Goal: Navigation & Orientation: Find specific page/section

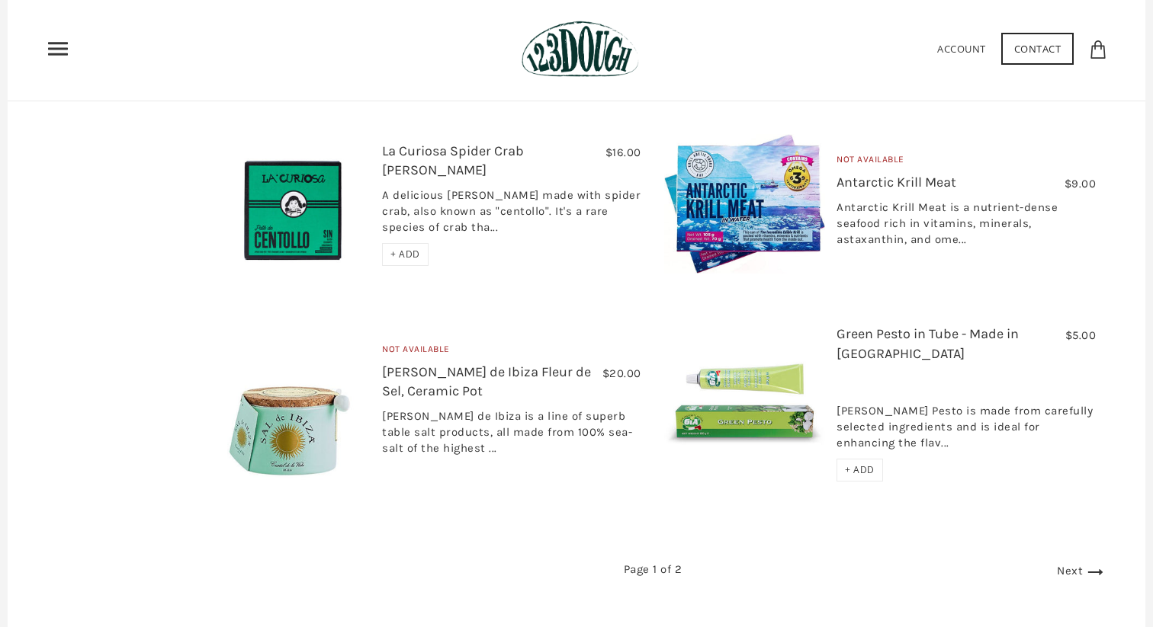
scroll to position [2518, 0]
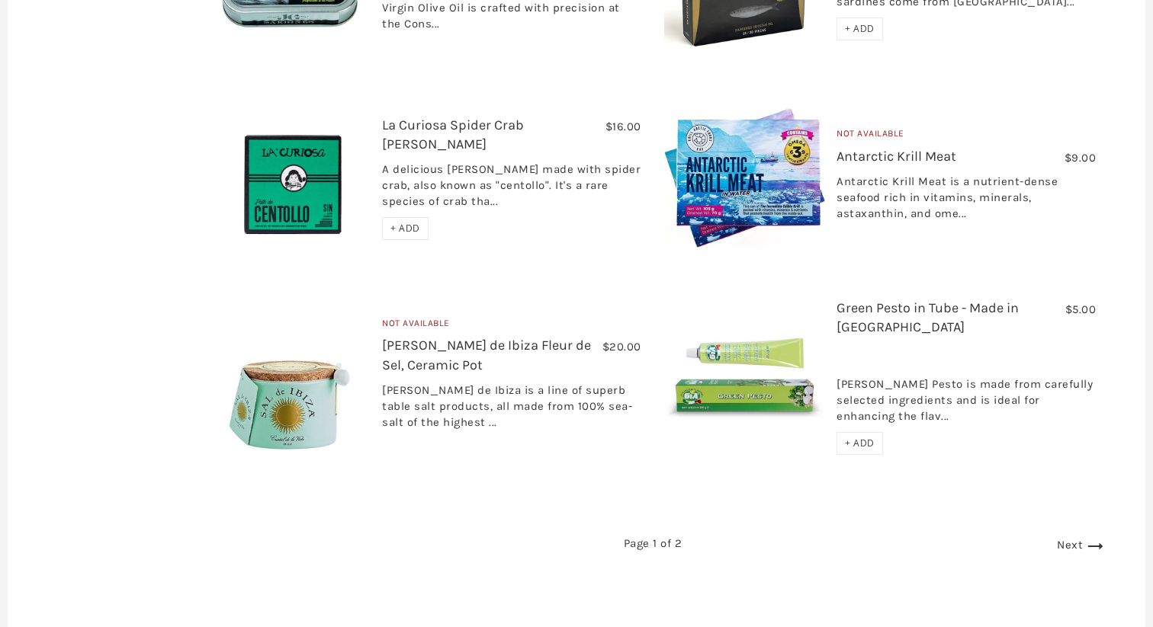
click at [1066, 538] on link "Next" at bounding box center [1082, 545] width 50 height 14
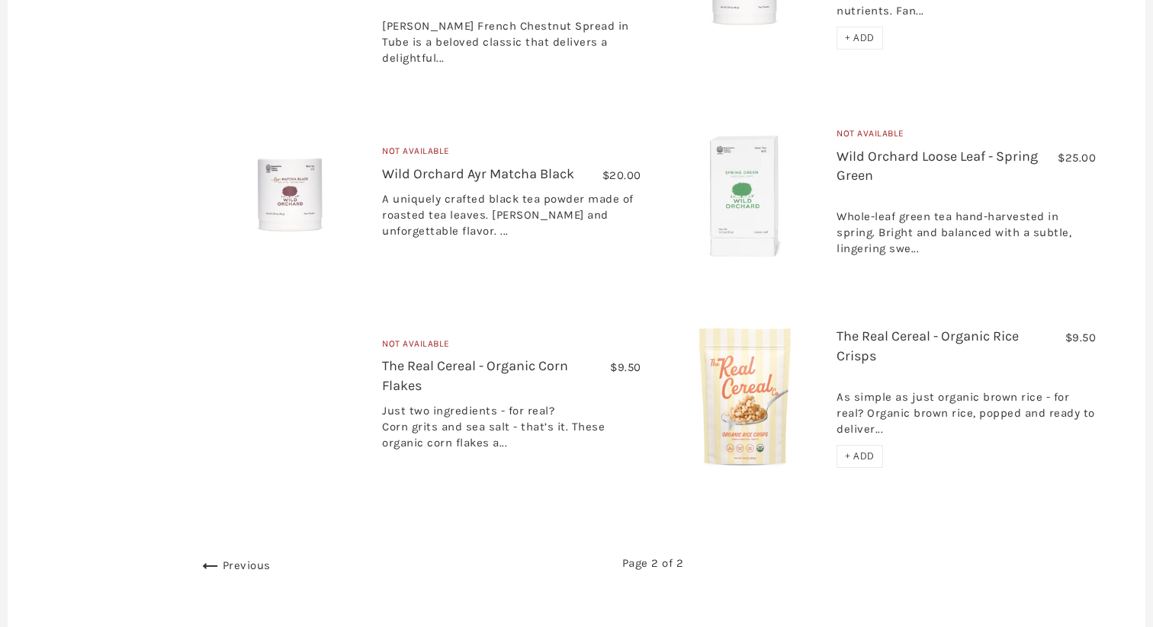
scroll to position [691, 0]
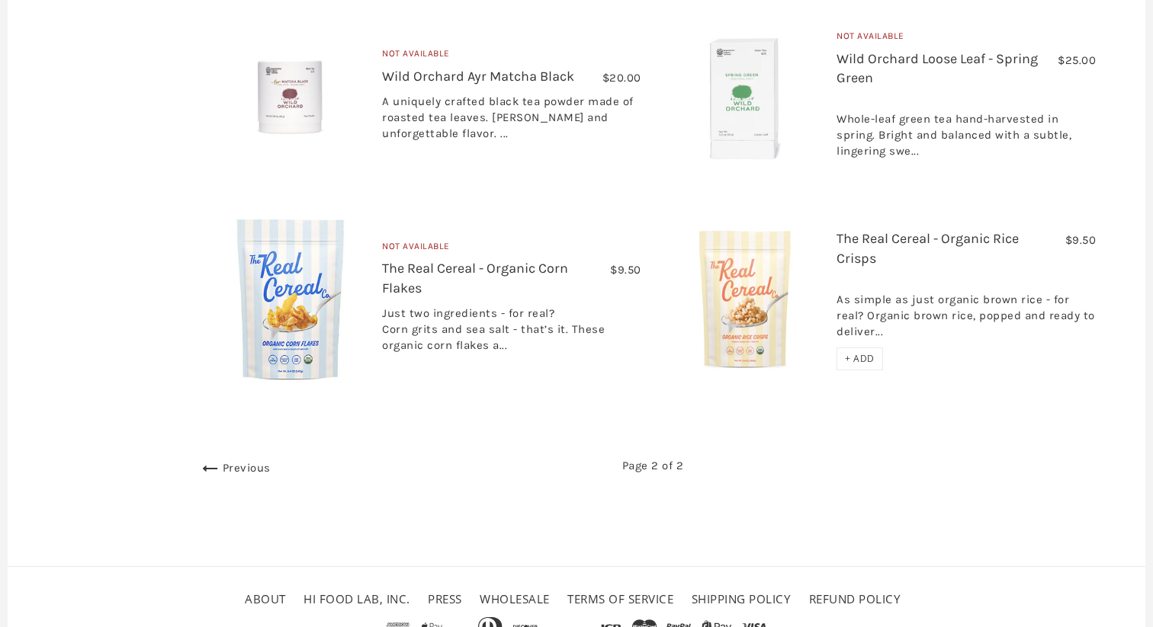
click at [223, 461] on link "Previous" at bounding box center [234, 468] width 72 height 14
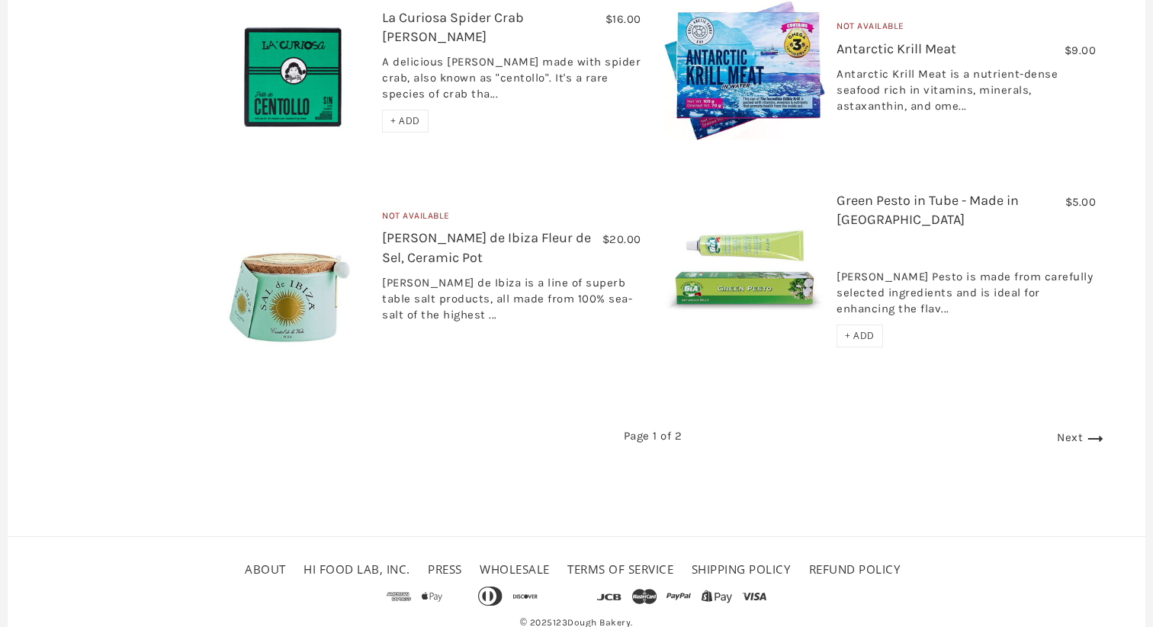
scroll to position [2639, 0]
